Goal: Transaction & Acquisition: Purchase product/service

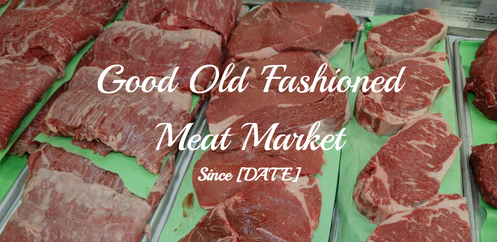
scroll to position [31, 0]
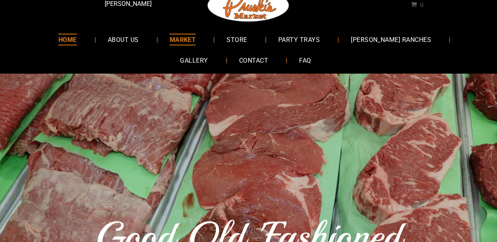
click at [170, 39] on span "MARKET" at bounding box center [183, 39] width 26 height 11
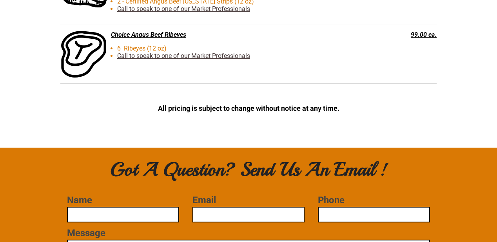
scroll to position [2133, 0]
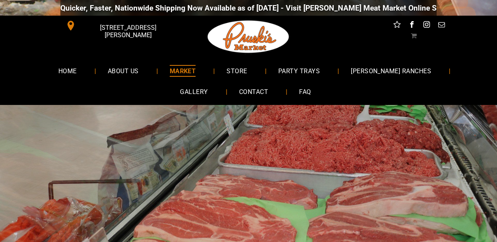
scroll to position [31, 0]
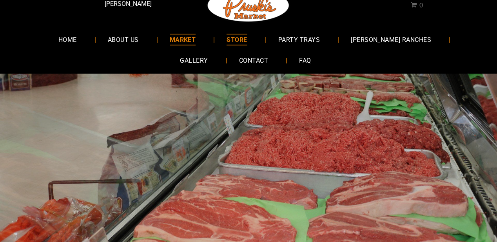
click at [227, 41] on span "STORE" at bounding box center [237, 39] width 20 height 11
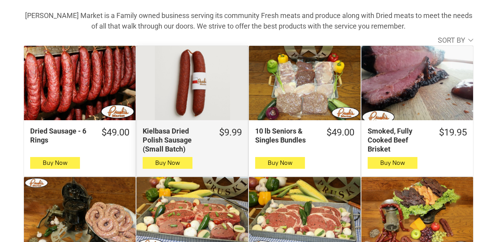
scroll to position [314, 0]
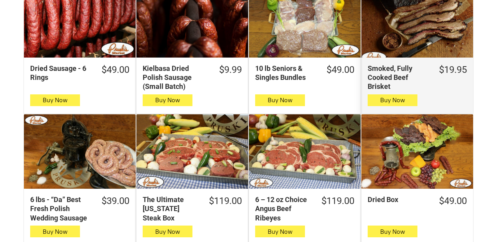
click at [424, 35] on div "Smoked, Fully Cooked Beef Brisket" at bounding box center [418, 20] width 112 height 75
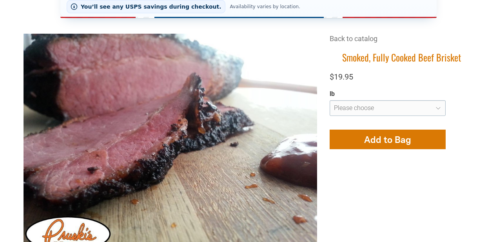
scroll to position [251, 0]
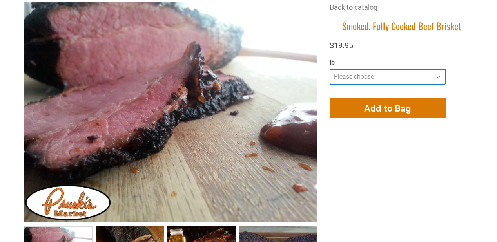
click at [440, 78] on select "**********" at bounding box center [388, 77] width 116 height 16
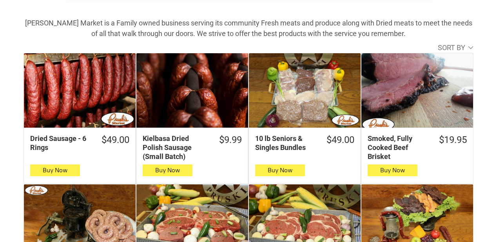
scroll to position [157, 0]
